Goal: Use online tool/utility: Utilize a website feature to perform a specific function

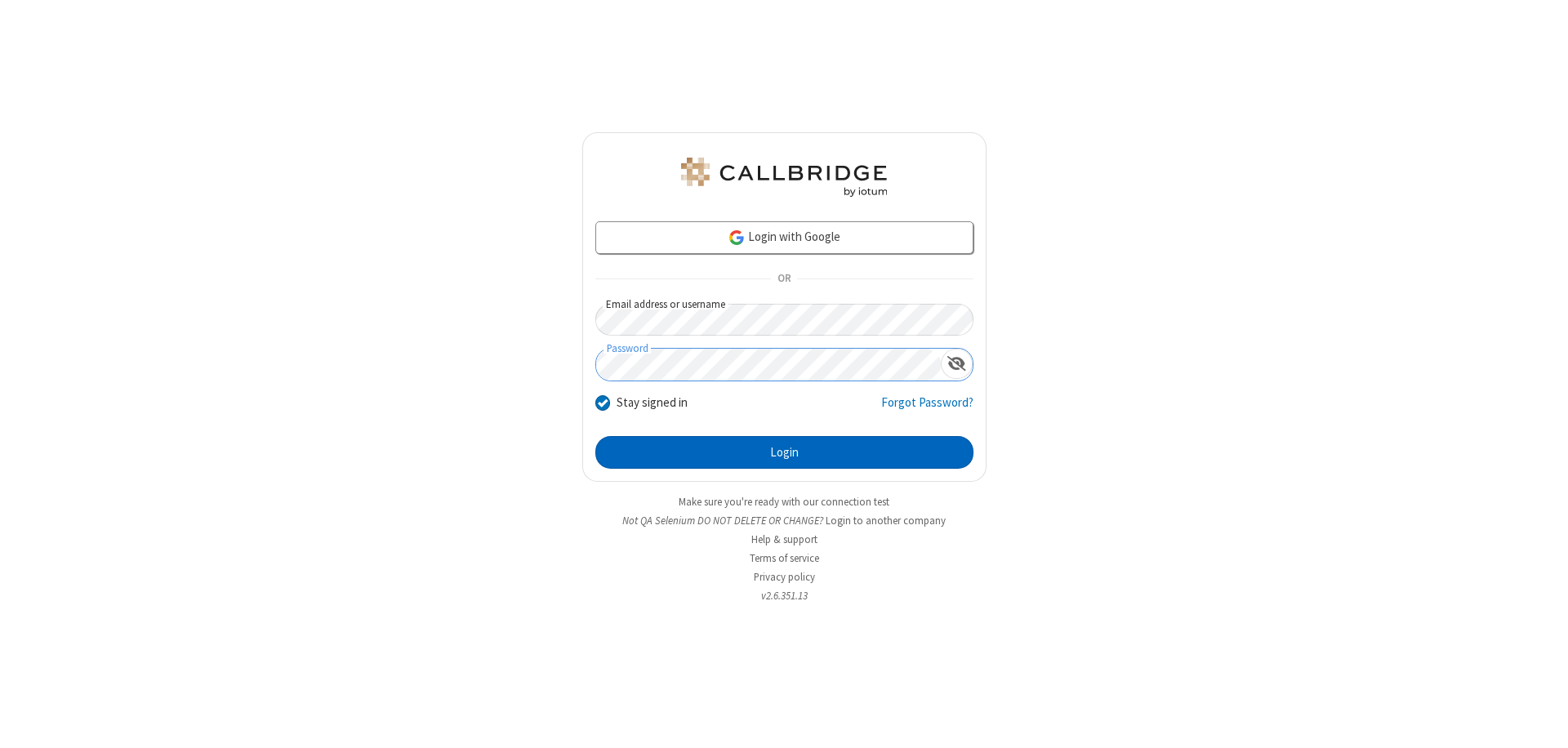
click at [784, 452] on button "Login" at bounding box center [784, 451] width 378 height 33
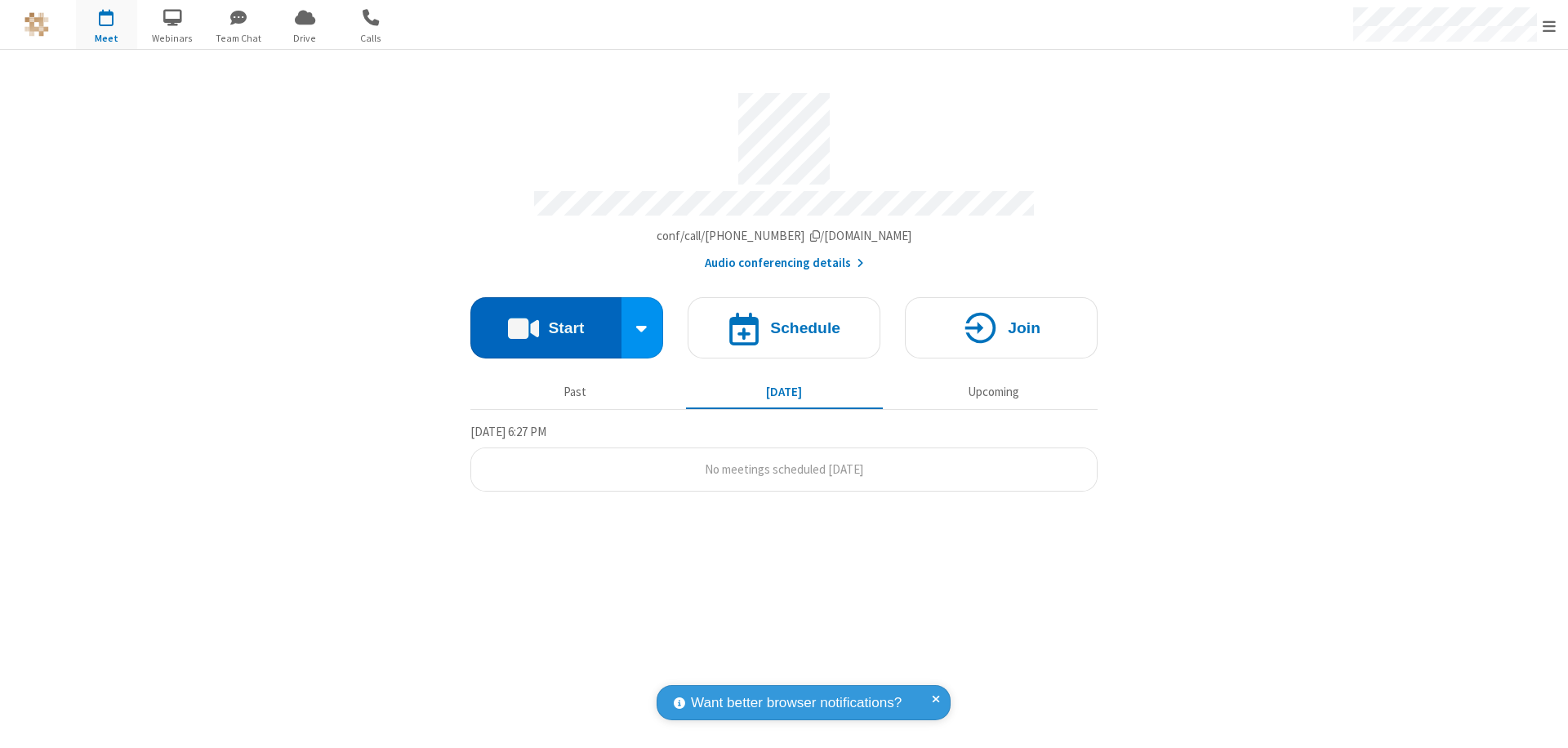
click at [546, 320] on button "Start" at bounding box center [546, 328] width 151 height 61
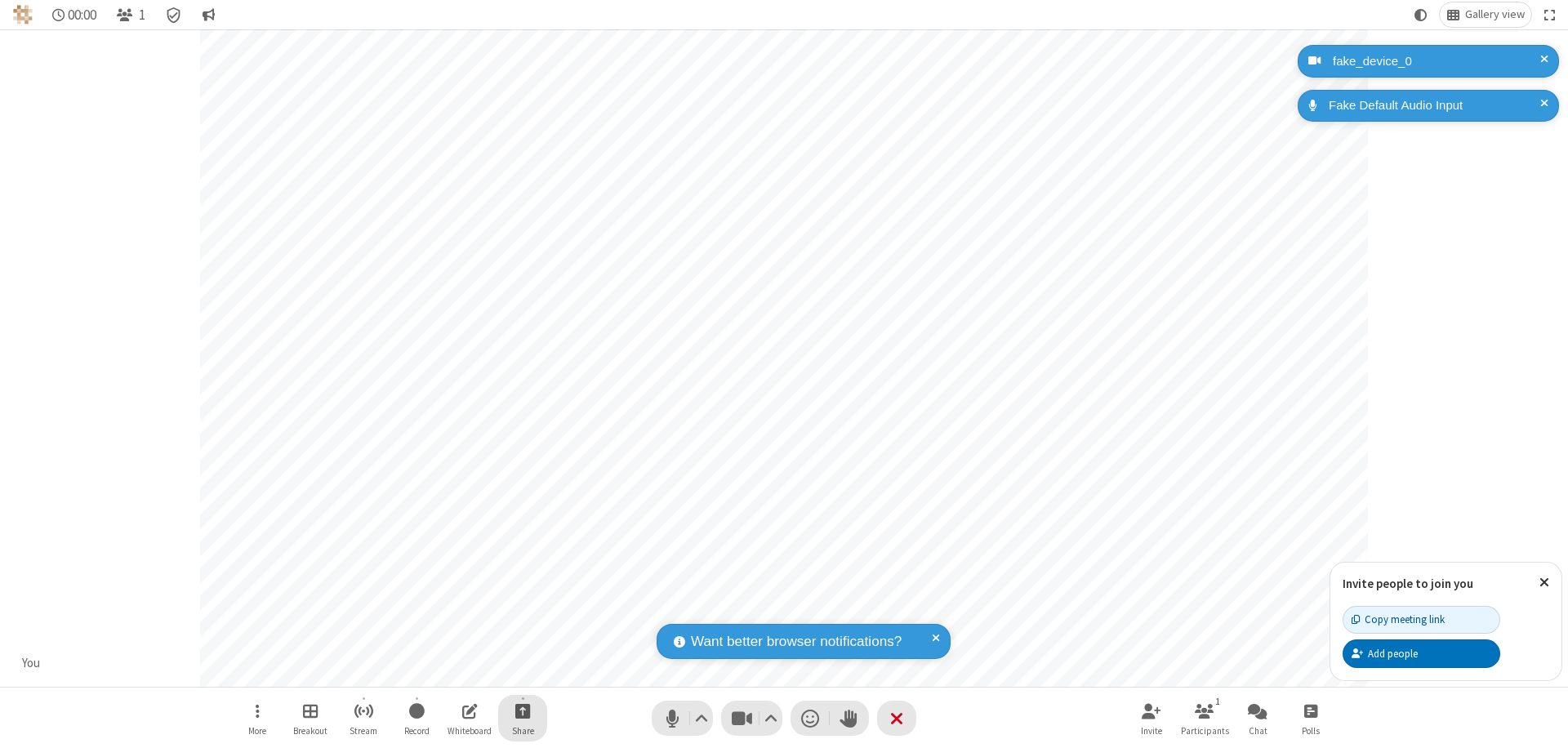
click at [523, 710] on span "Start sharing" at bounding box center [523, 710] width 16 height 20
click at [457, 671] on span "Share my screen" at bounding box center [457, 672] width 18 height 14
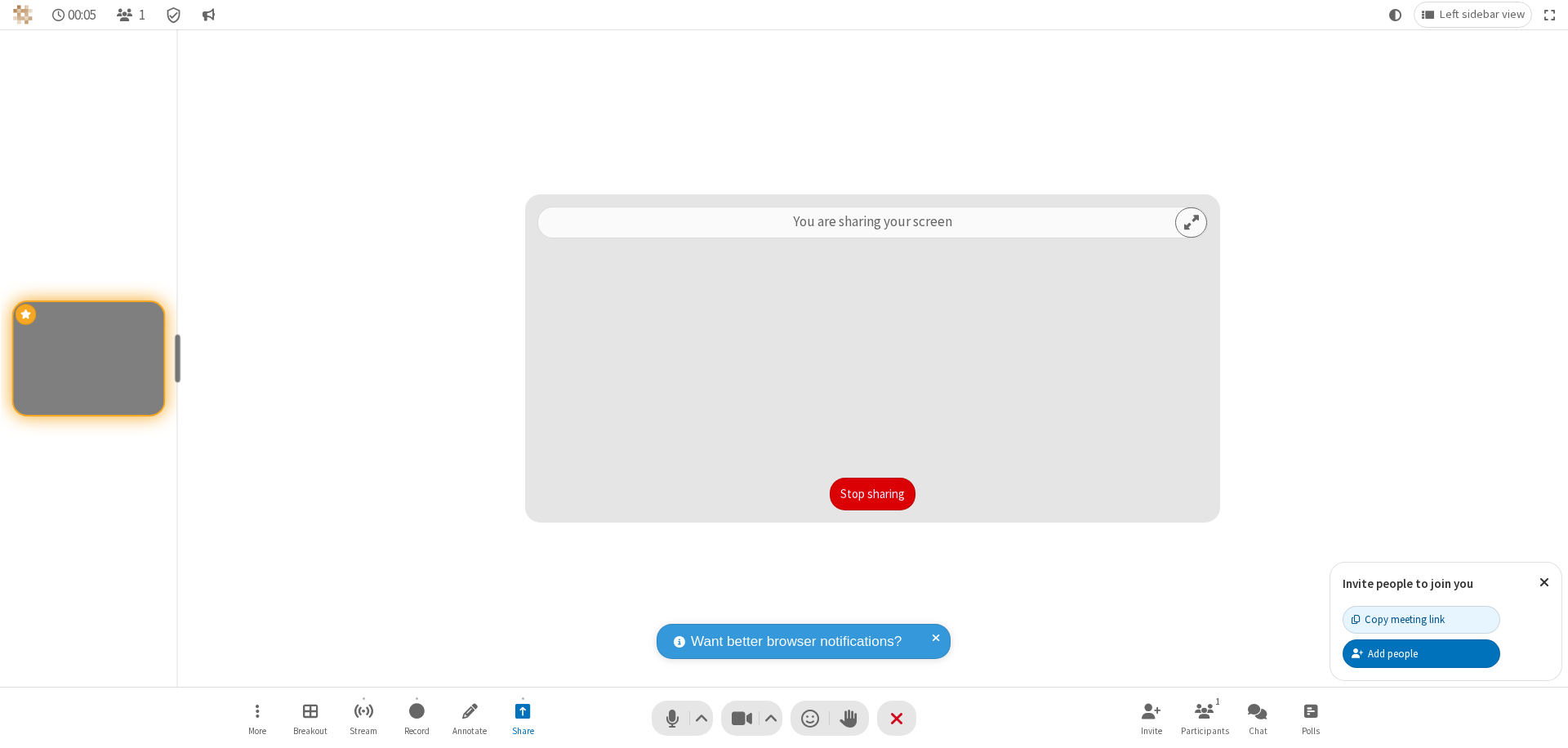
click at [872, 494] on button "Stop sharing" at bounding box center [872, 493] width 85 height 33
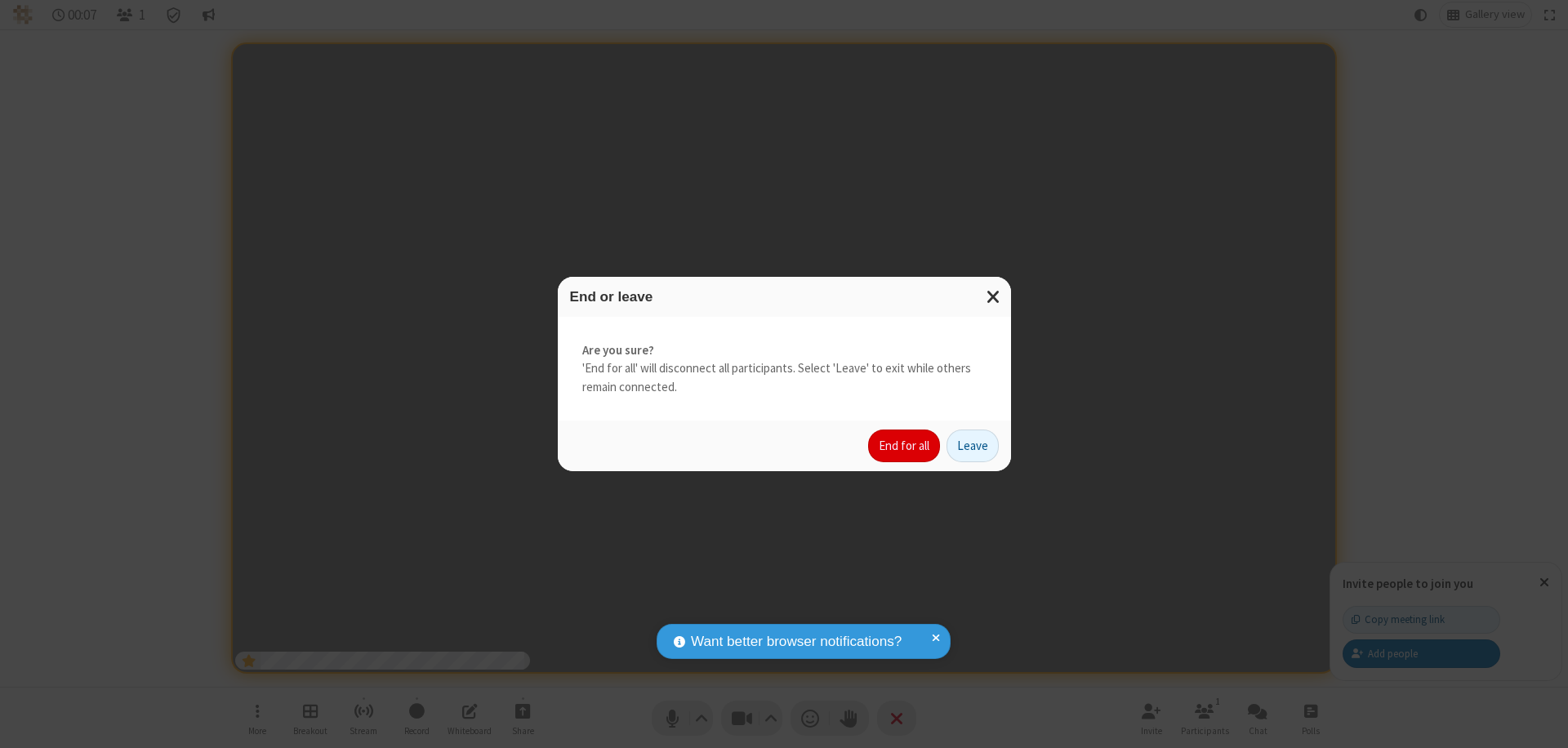
click at [905, 446] on button "End for all" at bounding box center [904, 446] width 72 height 33
